Goal: Information Seeking & Learning: Learn about a topic

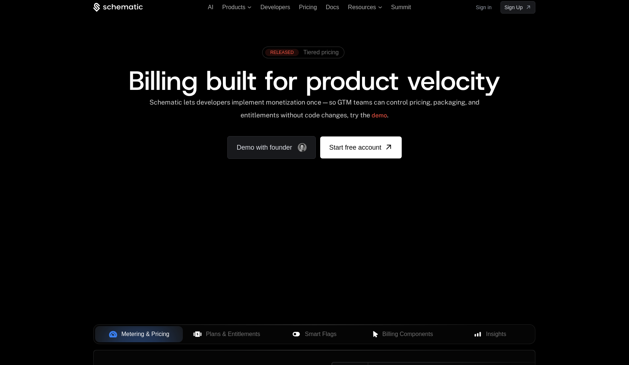
scroll to position [12, 0]
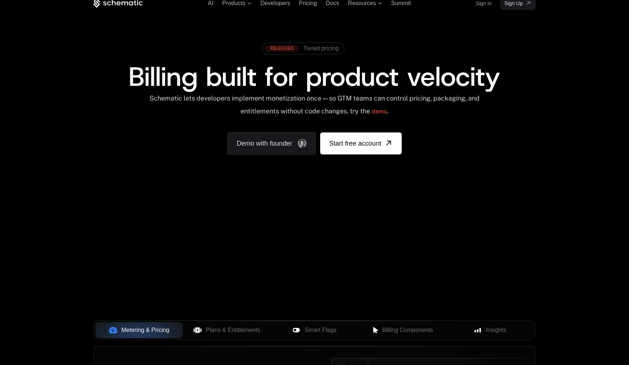
click at [156, 270] on div "Your browser does not support the video tag." at bounding box center [314, 204] width 477 height 309
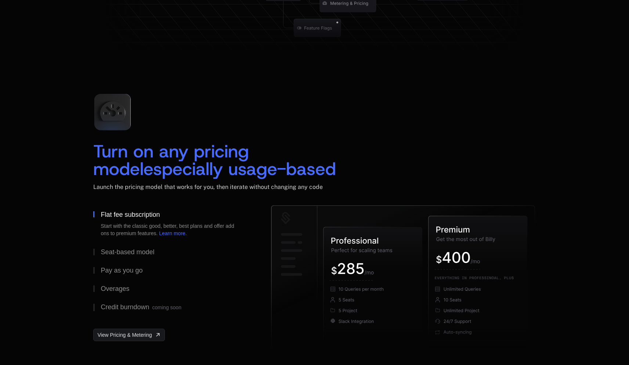
scroll to position [1016, 0]
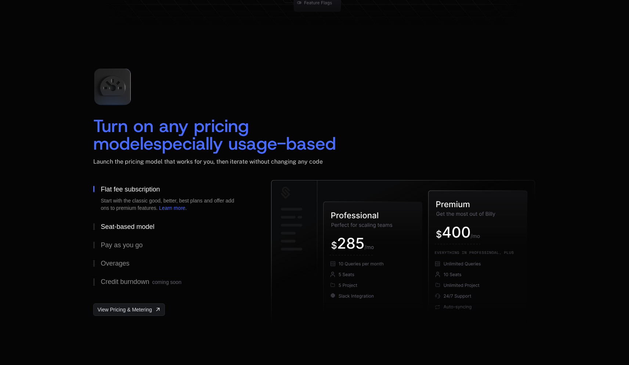
click at [133, 224] on div "Seat-based model" at bounding box center [128, 227] width 54 height 7
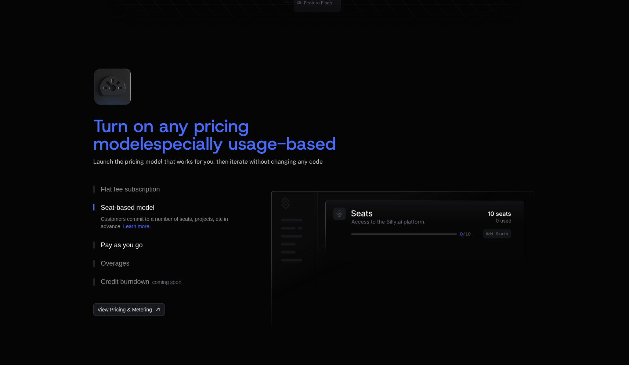
click at [129, 241] on button "Pay as you go" at bounding box center [170, 245] width 154 height 18
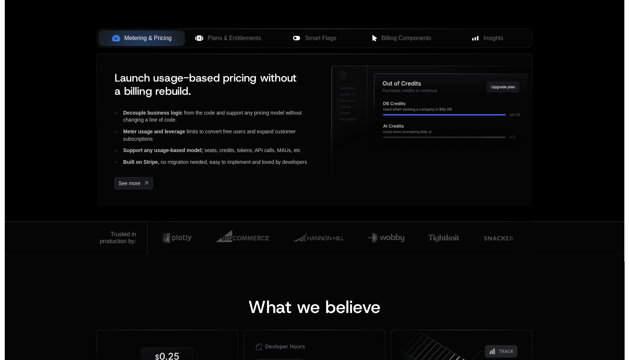
scroll to position [0, 0]
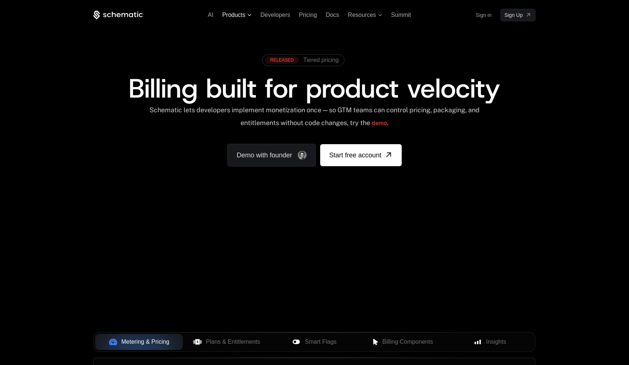
click at [237, 16] on span "Products" at bounding box center [233, 15] width 23 height 7
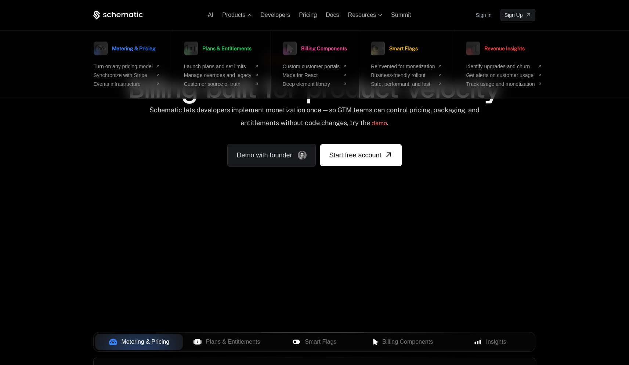
click at [296, 72] on ul "Custom customer portals Made for React Deep element library" at bounding box center [315, 75] width 65 height 23
click at [296, 76] on span "Made for React" at bounding box center [311, 75] width 57 height 6
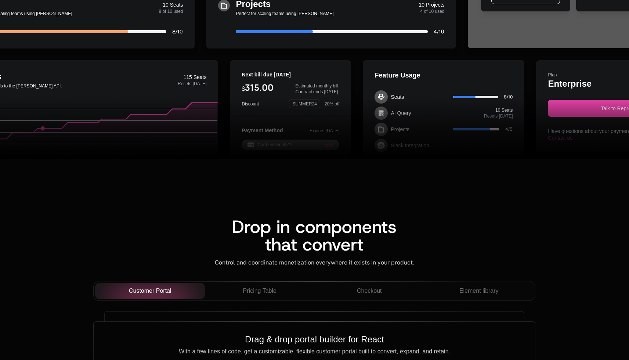
scroll to position [593, 0]
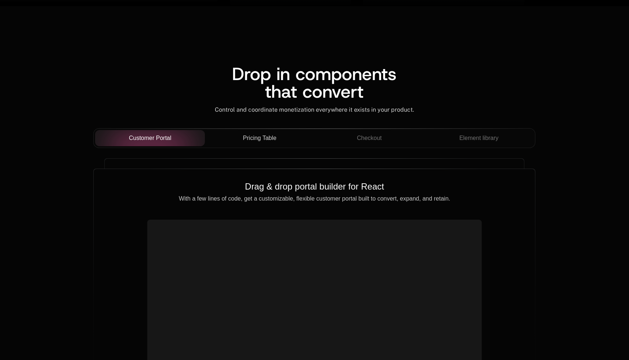
click at [247, 135] on span "Pricing Table" at bounding box center [259, 138] width 33 height 9
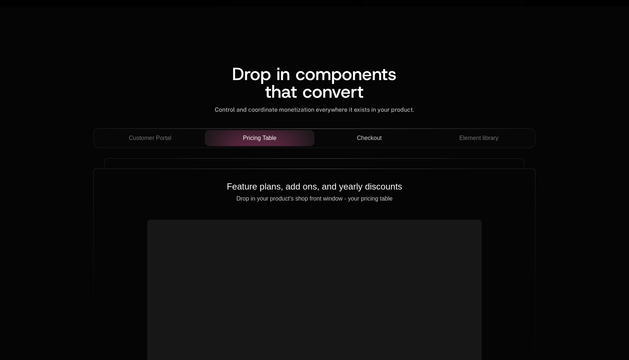
click at [369, 142] on span "Checkout" at bounding box center [369, 138] width 25 height 9
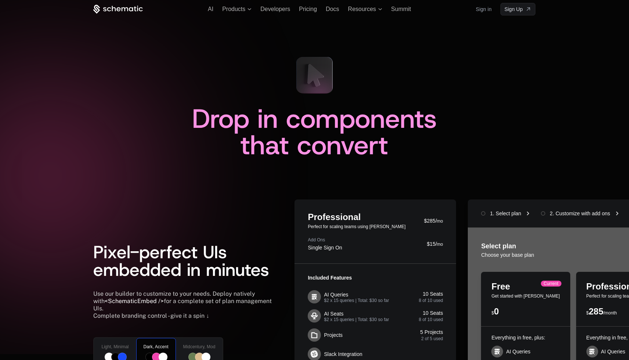
scroll to position [0, 0]
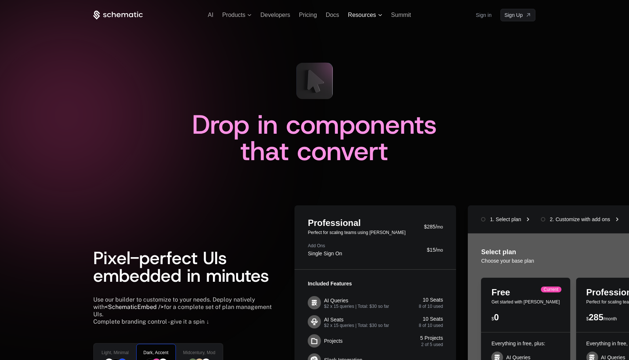
click at [377, 16] on span "Resources" at bounding box center [365, 15] width 34 height 7
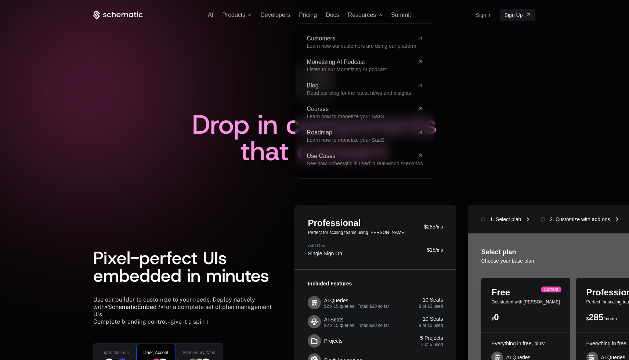
click at [359, 153] on div "Customers Learn how our customers are using our platform Monetizing AI Podcast …" at bounding box center [365, 101] width 116 height 131
click at [326, 159] on span "Use Cases" at bounding box center [360, 156] width 107 height 6
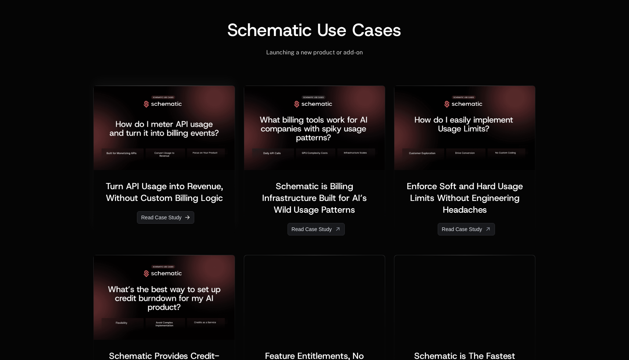
scroll to position [341, 0]
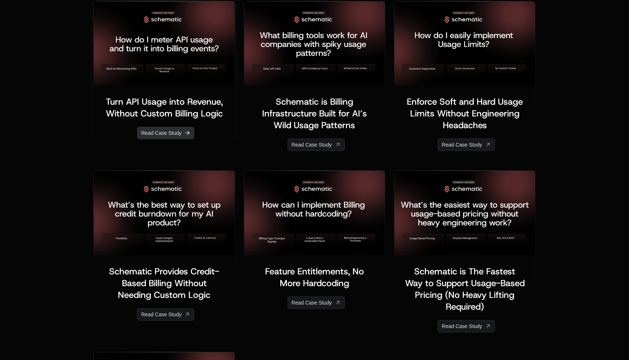
click at [152, 137] on link "Read Case Study" at bounding box center [165, 133] width 57 height 12
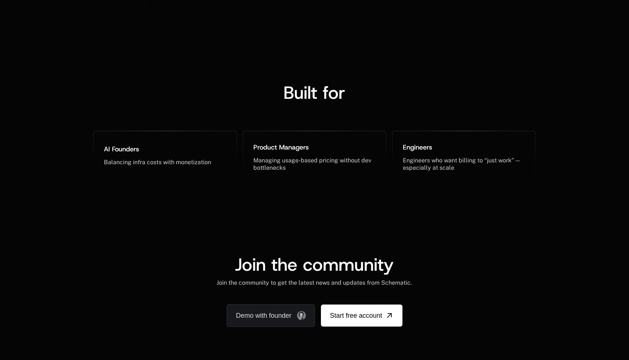
scroll to position [952, 0]
